Goal: Find specific page/section: Find specific page/section

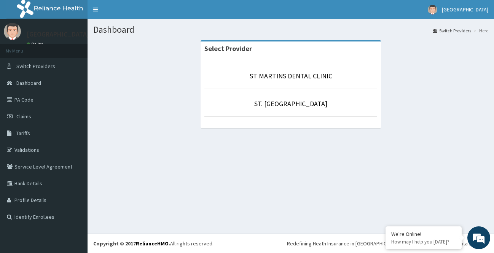
click at [305, 97] on li "ST. [GEOGRAPHIC_DATA]" at bounding box center [290, 103] width 173 height 28
click at [293, 111] on li "ST. [GEOGRAPHIC_DATA]" at bounding box center [290, 103] width 173 height 28
click at [296, 105] on link "ST. [GEOGRAPHIC_DATA]" at bounding box center [290, 103] width 73 height 9
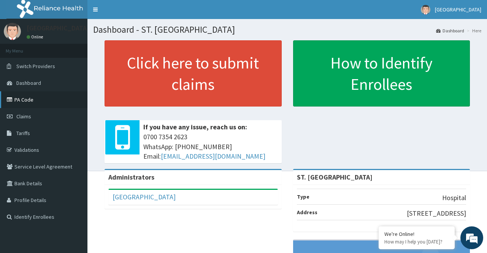
click at [50, 103] on link "PA Code" at bounding box center [43, 99] width 87 height 17
